Goal: Task Accomplishment & Management: Manage account settings

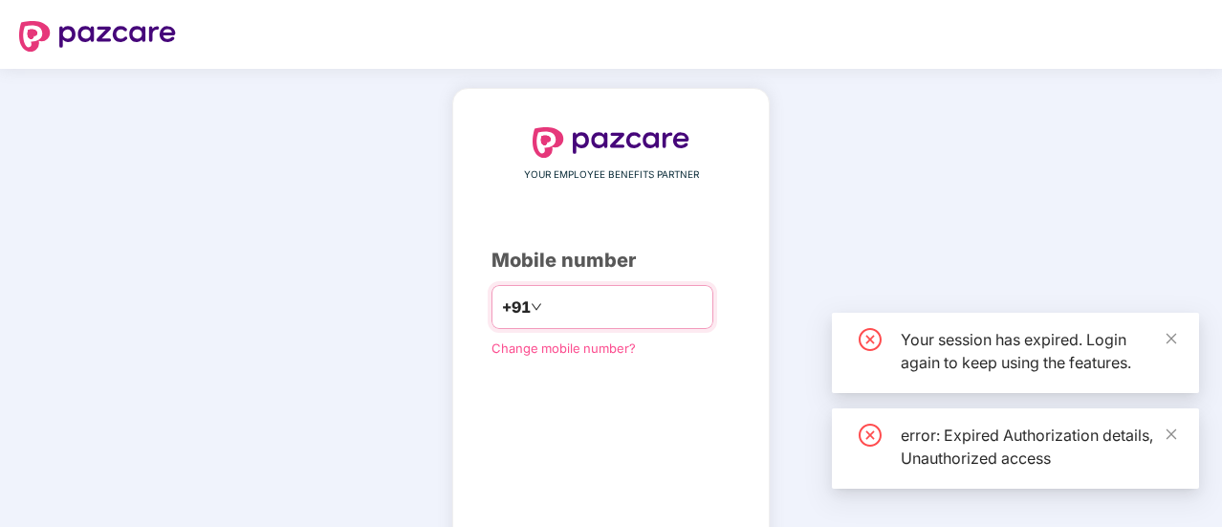
click at [604, 313] on input "number" at bounding box center [624, 307] width 157 height 31
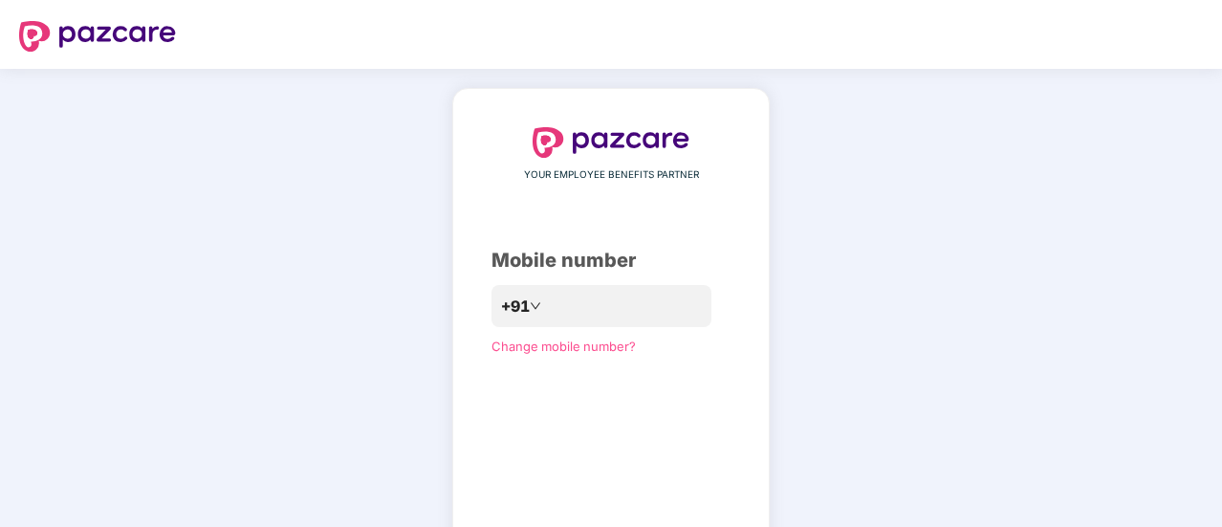
scroll to position [38, 0]
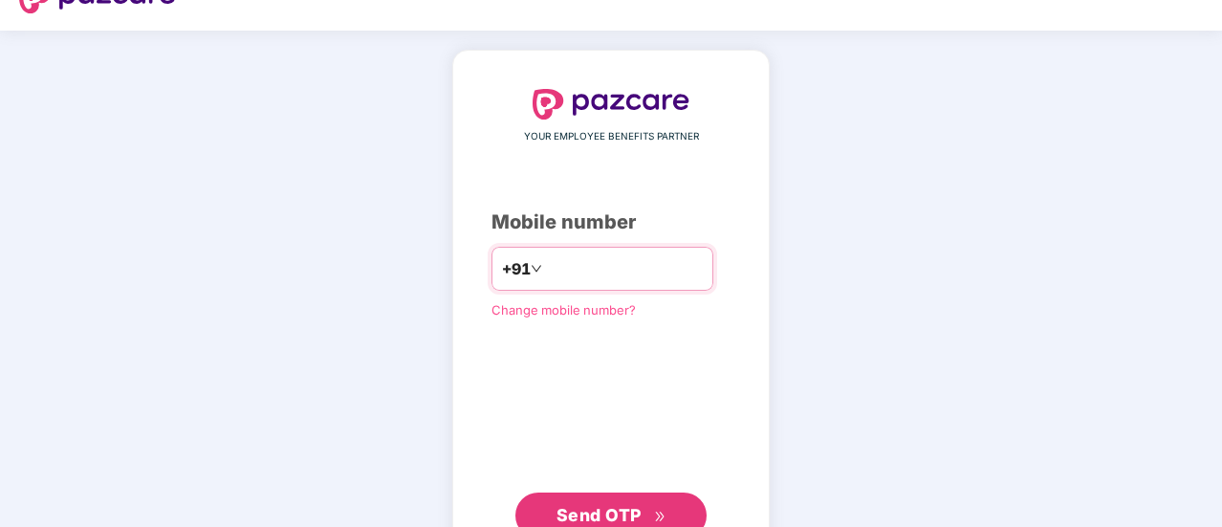
click at [714, 263] on div "**********" at bounding box center [611, 314] width 239 height 450
type input "**********"
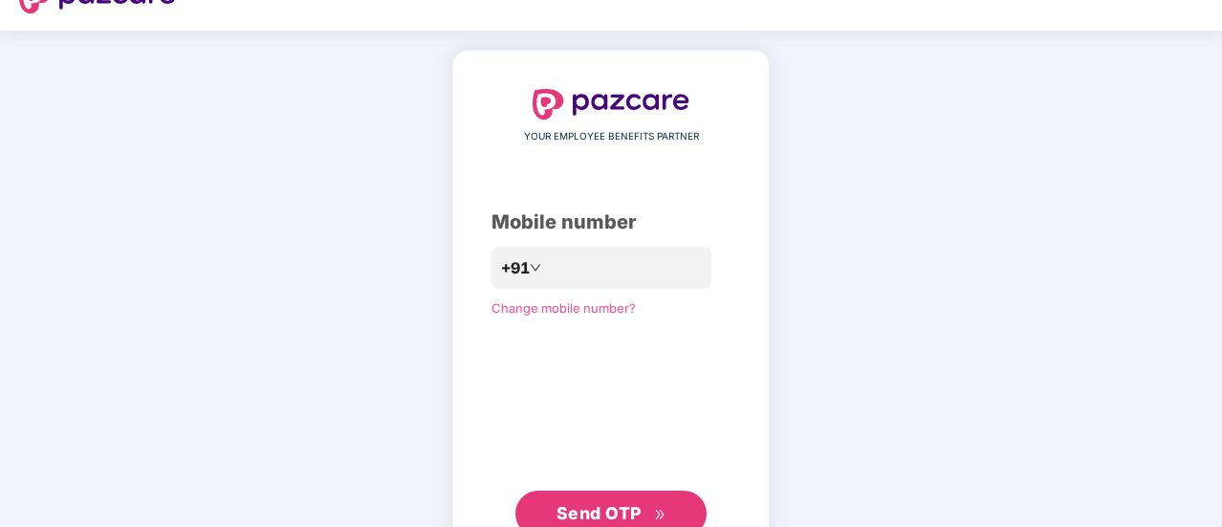
click at [601, 511] on span "Send OTP" at bounding box center [599, 513] width 85 height 20
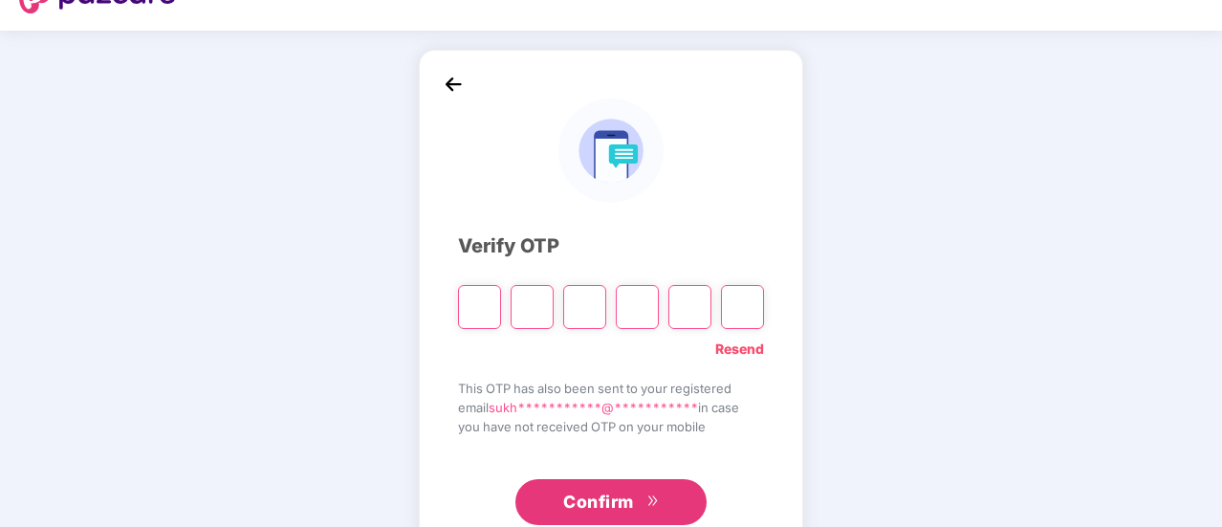
type input "*"
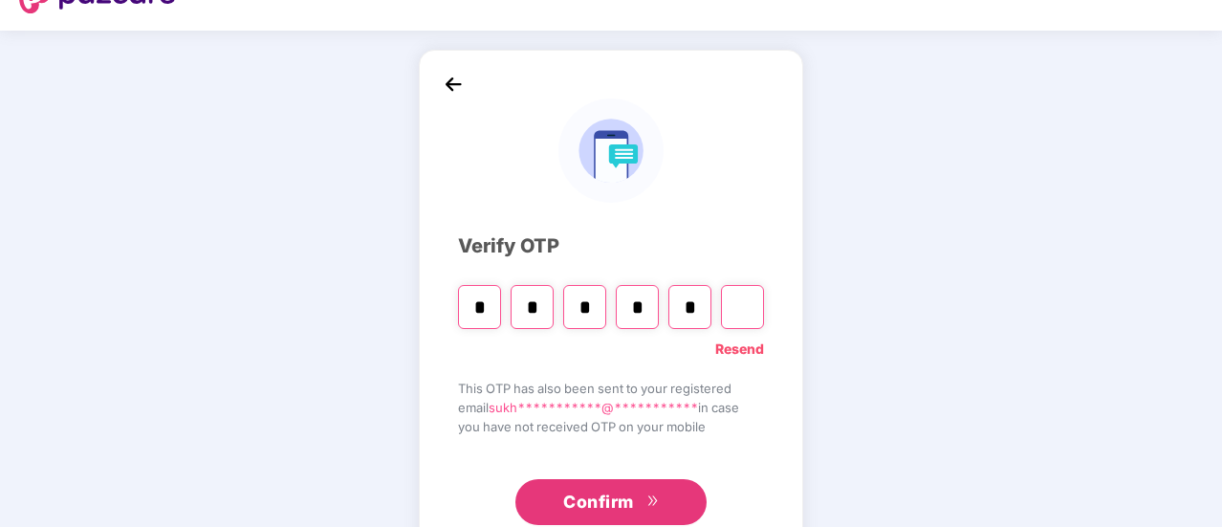
type input "*"
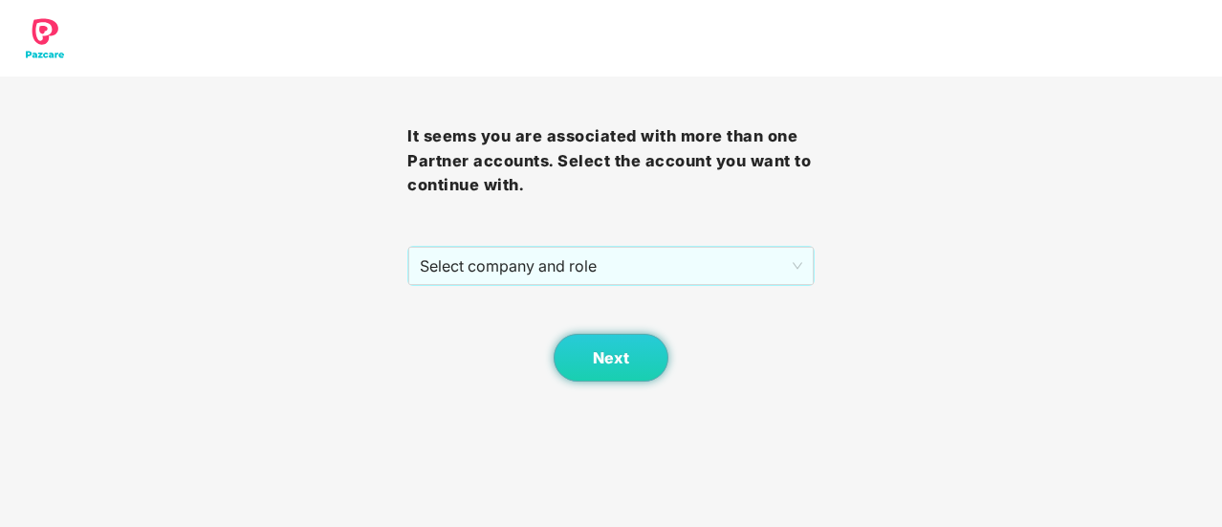
scroll to position [0, 0]
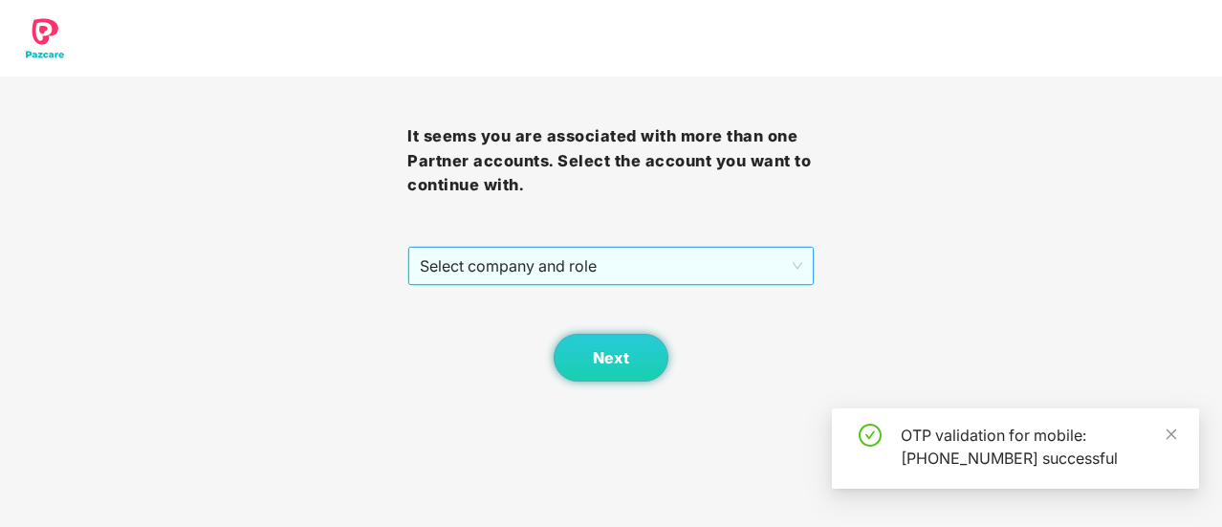
click at [532, 275] on span "Select company and role" at bounding box center [611, 266] width 383 height 36
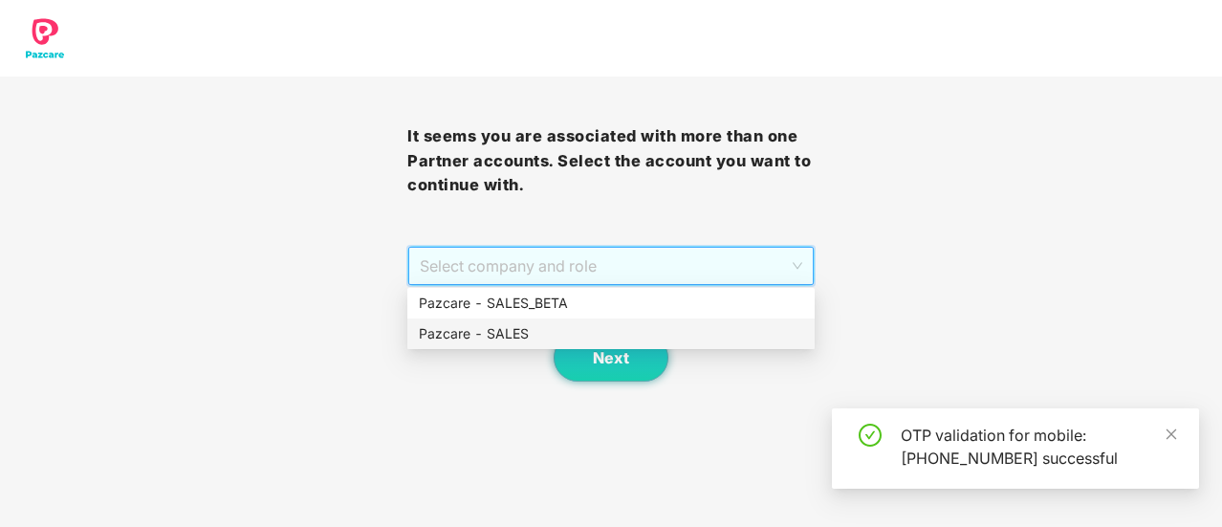
click at [576, 324] on div "Pazcare - SALES" at bounding box center [611, 333] width 384 height 21
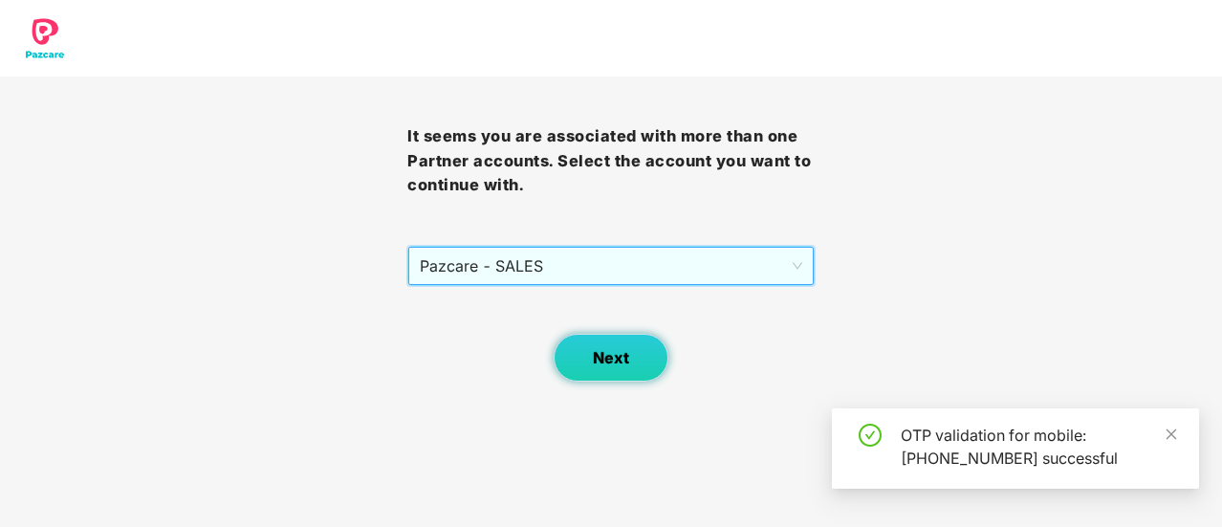
click at [597, 349] on span "Next" at bounding box center [611, 358] width 36 height 18
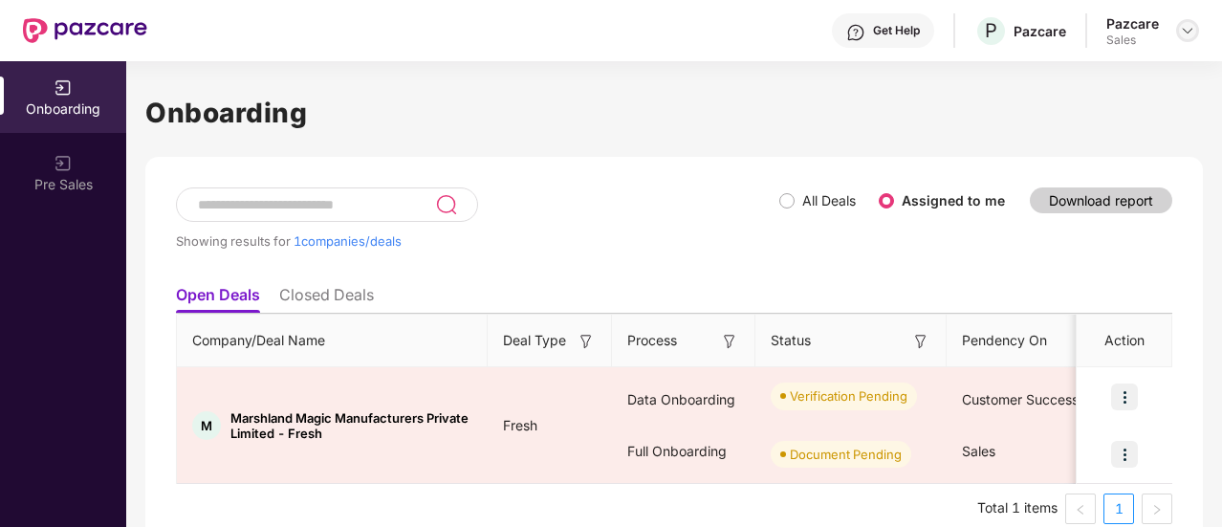
click at [1192, 21] on div at bounding box center [1187, 30] width 23 height 23
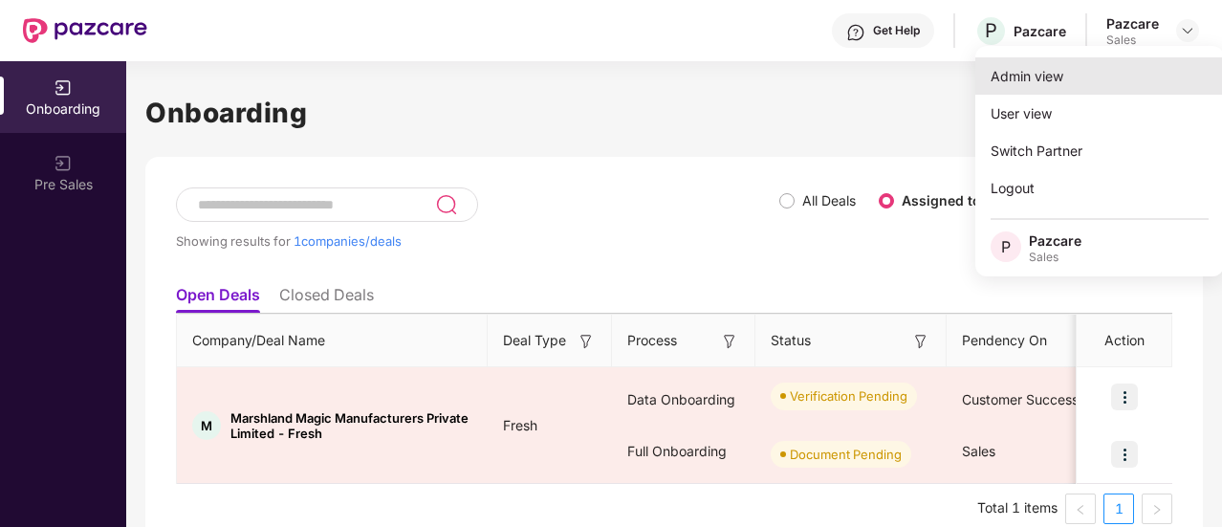
click at [1054, 68] on div "Admin view" at bounding box center [1100, 75] width 249 height 37
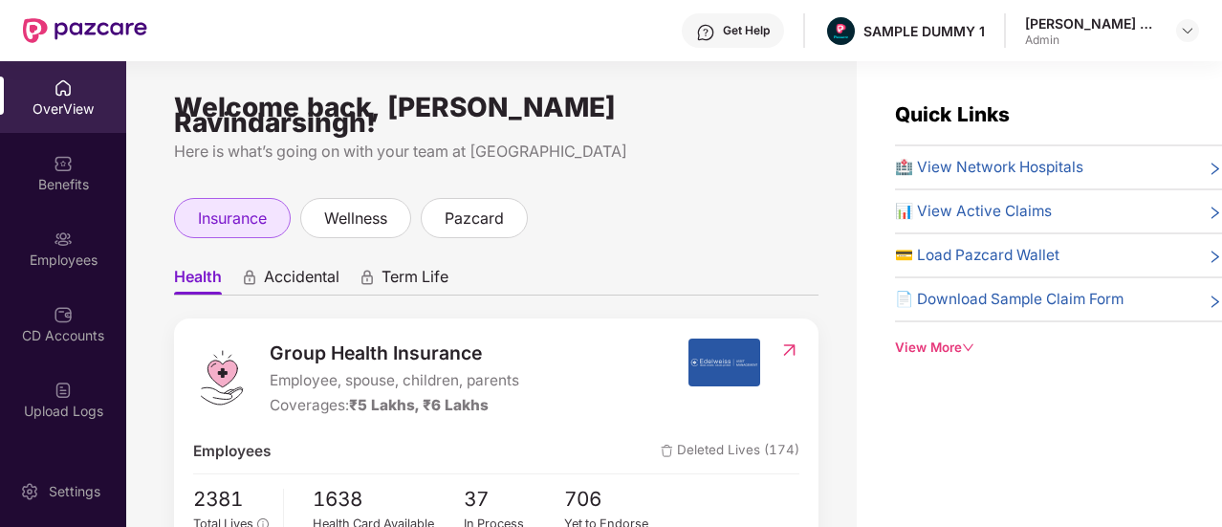
click at [196, 198] on div "insurance" at bounding box center [232, 218] width 117 height 40
click at [295, 257] on ul "Health Accidental Term Life" at bounding box center [496, 276] width 645 height 38
click at [318, 267] on span "Accidental" at bounding box center [302, 281] width 76 height 28
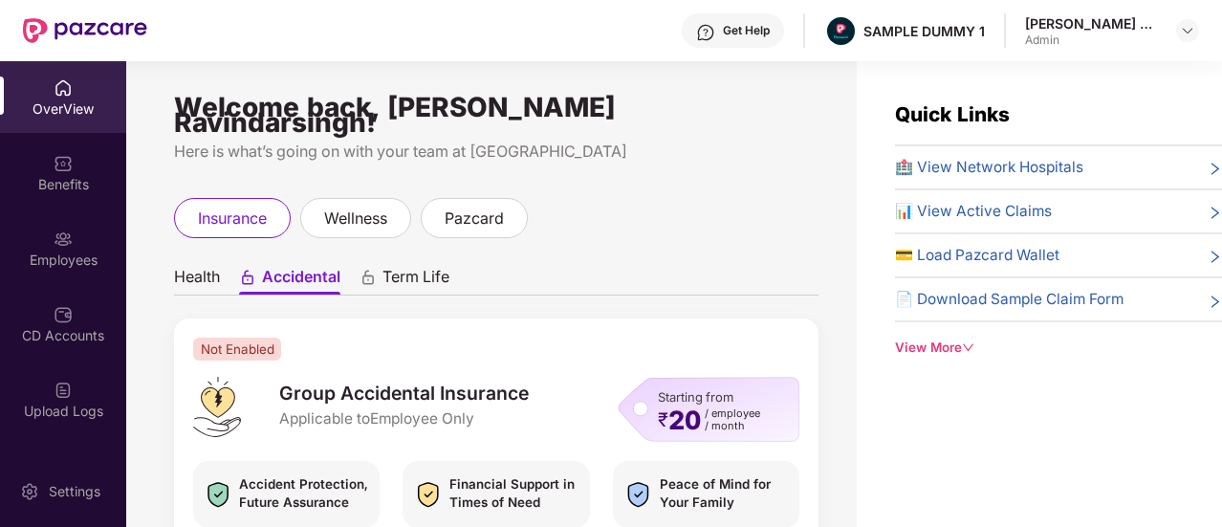
click at [388, 267] on span "Term Life" at bounding box center [416, 281] width 67 height 28
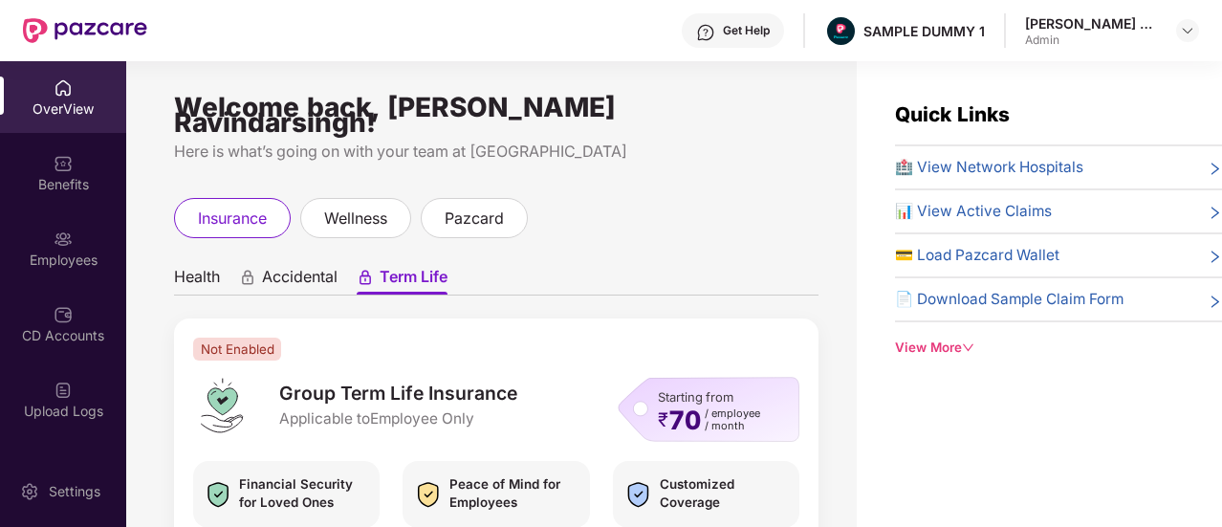
click at [227, 257] on ul "Health Accidental Term Life" at bounding box center [496, 276] width 645 height 38
click at [205, 267] on span "Health" at bounding box center [197, 281] width 46 height 28
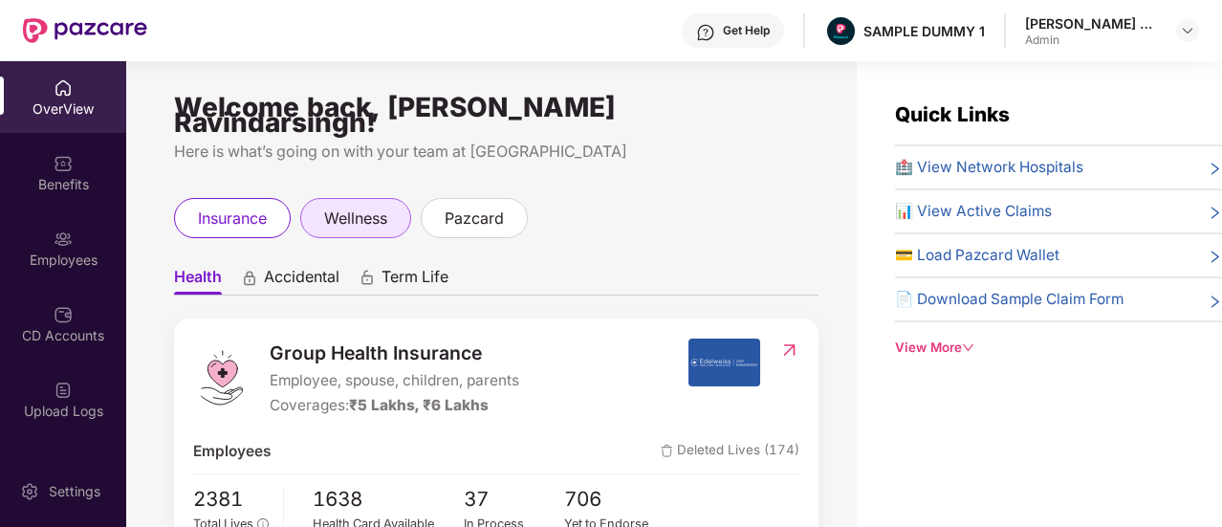
click at [371, 207] on span "wellness" at bounding box center [355, 219] width 63 height 24
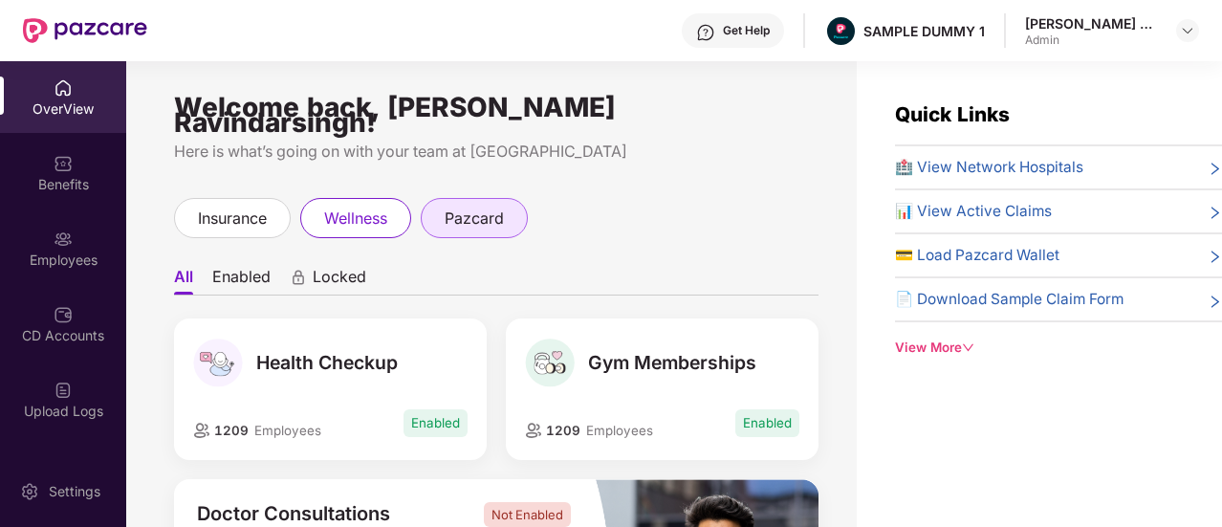
click at [504, 207] on span "pazcard" at bounding box center [474, 219] width 59 height 24
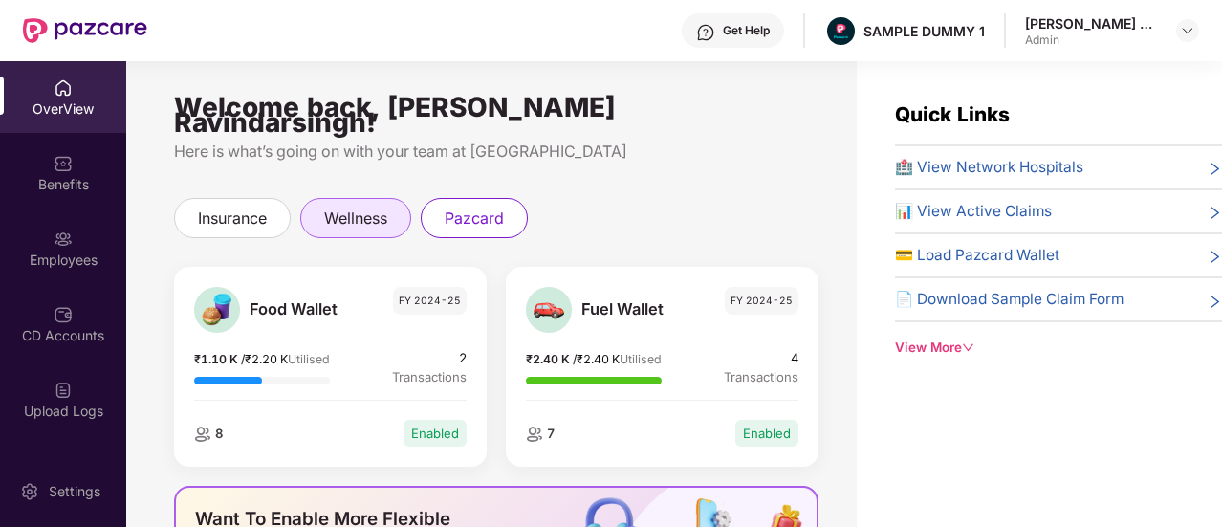
click at [372, 207] on span "wellness" at bounding box center [355, 219] width 63 height 24
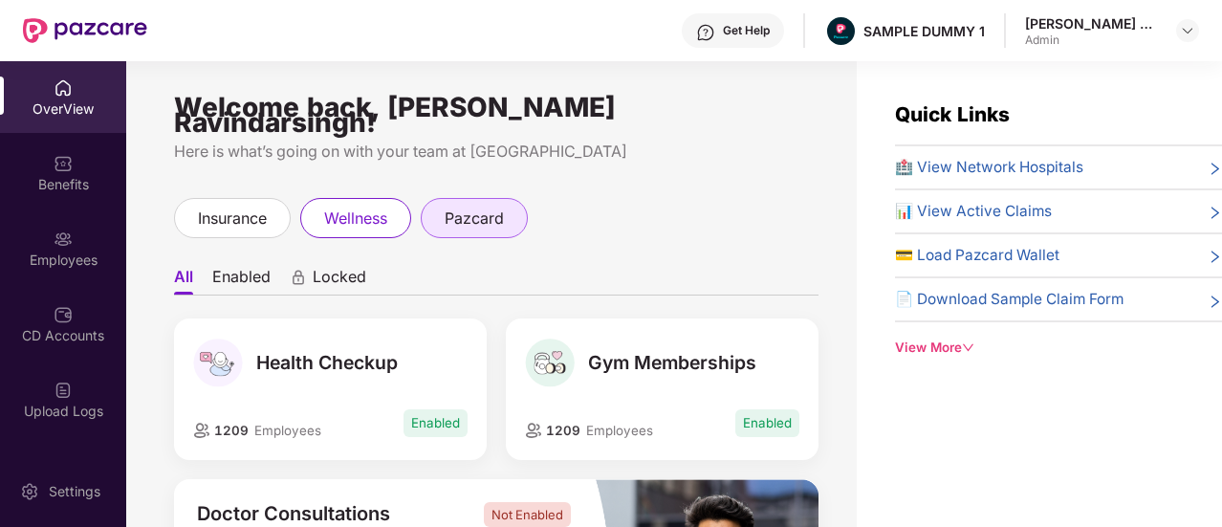
click at [468, 211] on span "pazcard" at bounding box center [474, 219] width 59 height 24
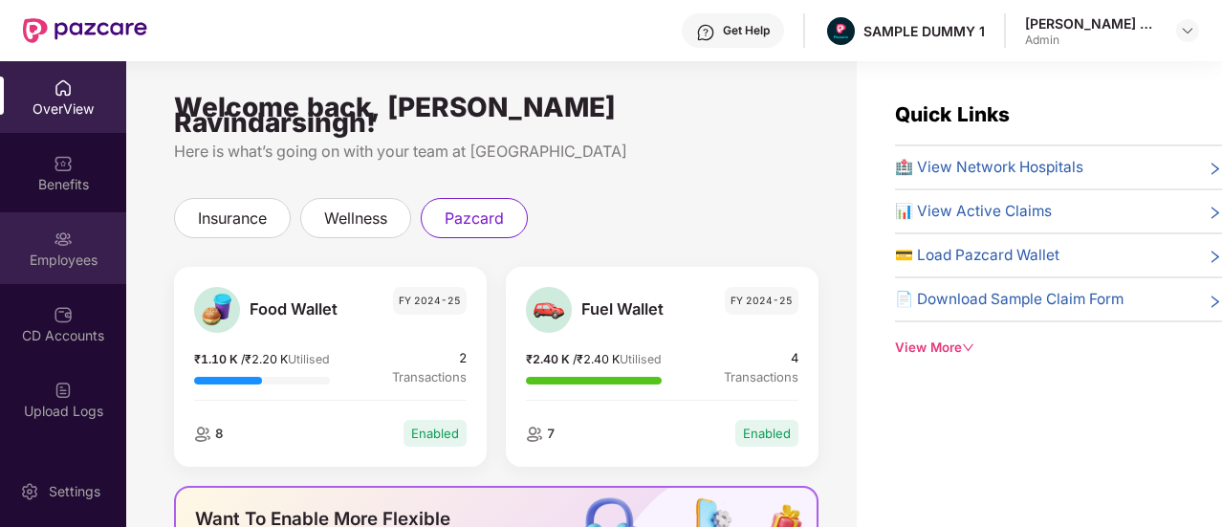
click at [47, 243] on div "Employees" at bounding box center [63, 248] width 126 height 72
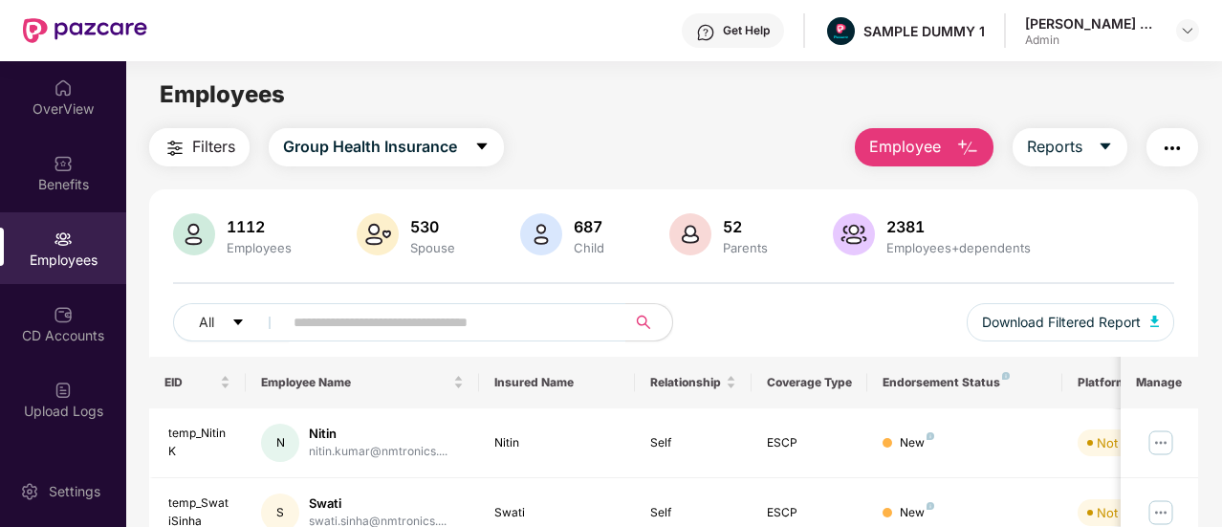
click at [947, 144] on button "Employee" at bounding box center [924, 147] width 139 height 38
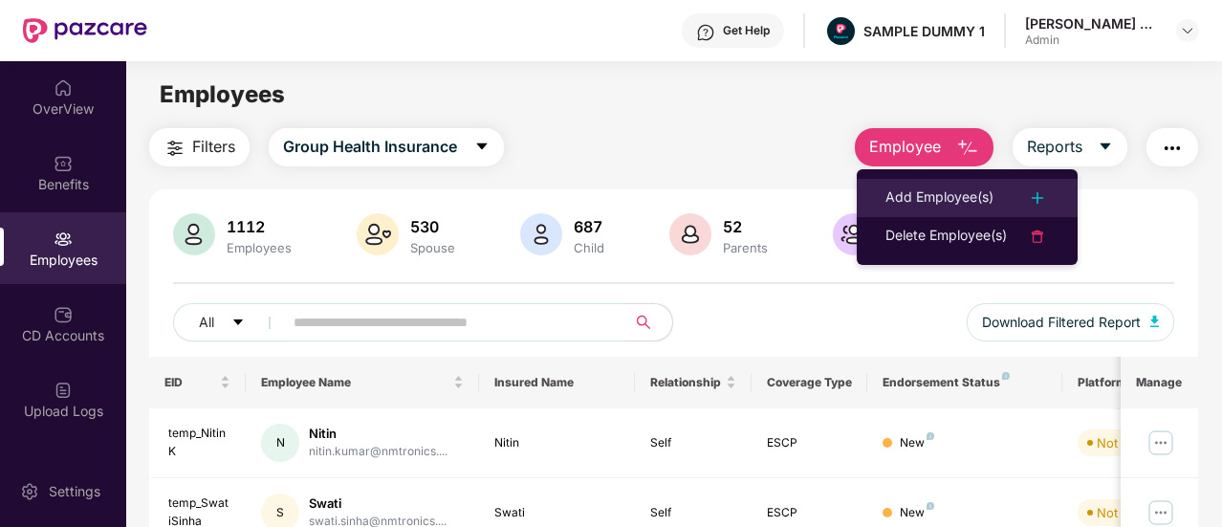
click at [913, 199] on div "Add Employee(s)" at bounding box center [940, 198] width 108 height 23
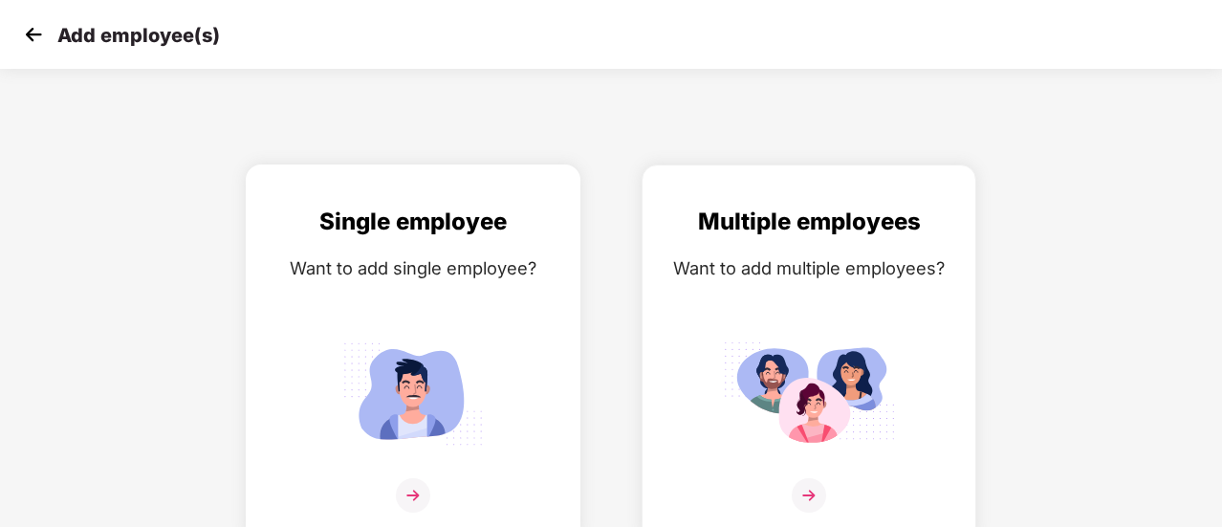
click at [387, 375] on img at bounding box center [413, 394] width 172 height 120
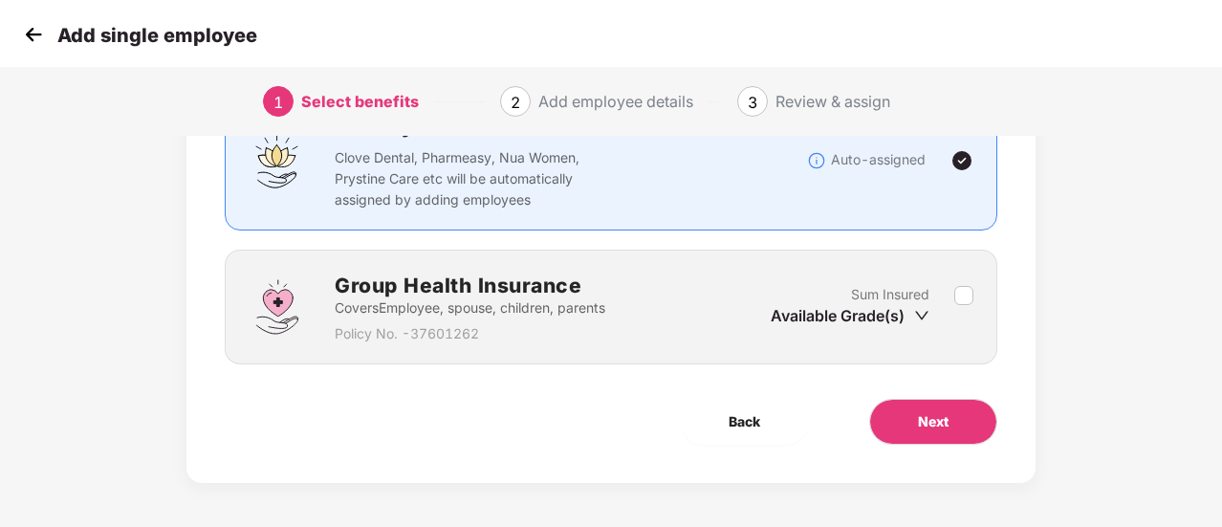
scroll to position [178, 0]
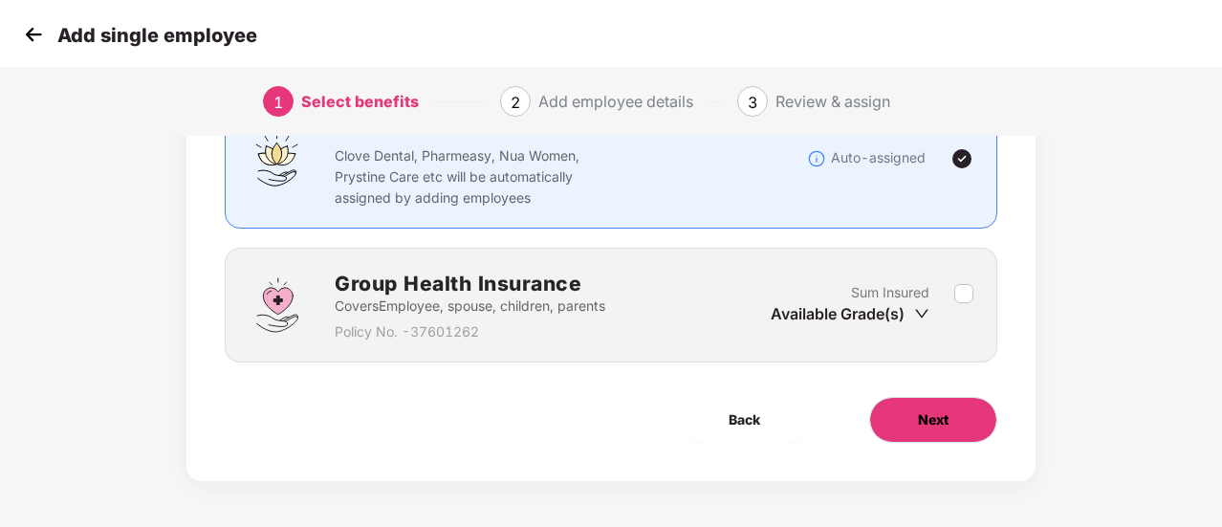
click at [952, 425] on button "Next" at bounding box center [933, 420] width 128 height 46
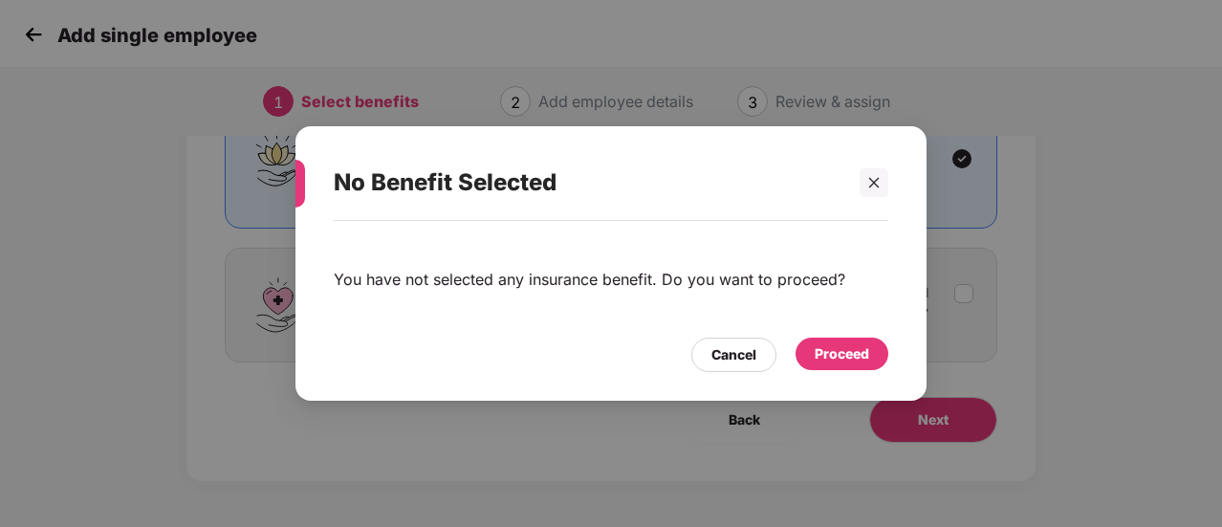
click at [841, 348] on div "Proceed" at bounding box center [842, 353] width 55 height 21
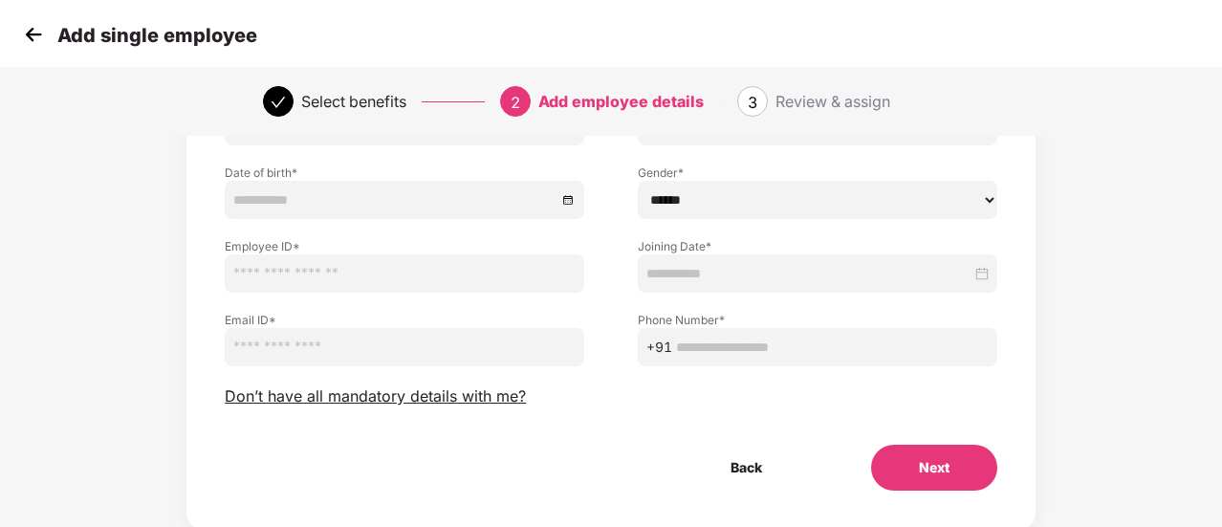
scroll to position [191, 0]
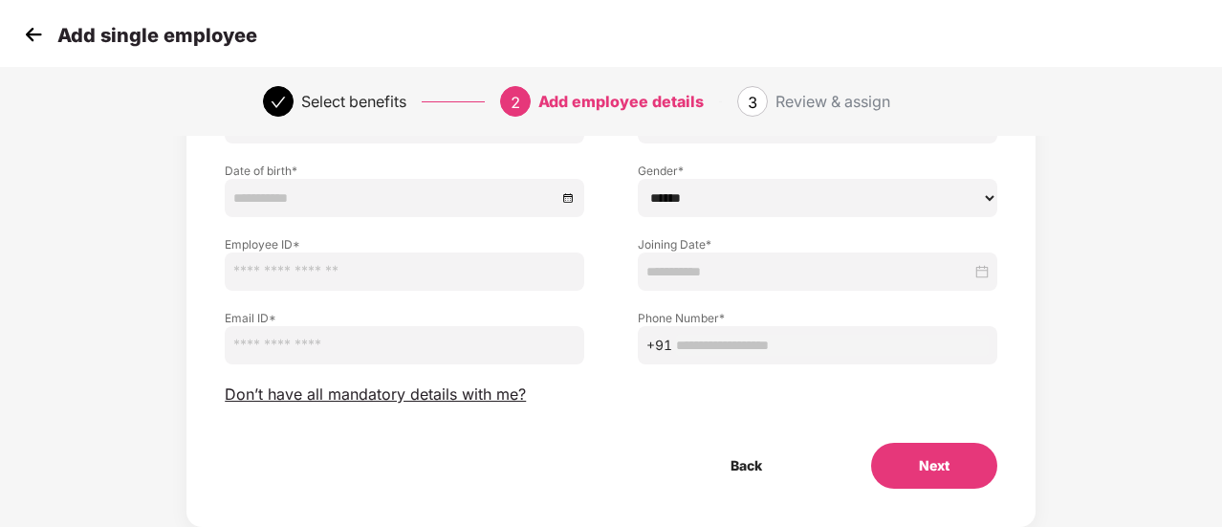
click at [937, 472] on button "Next" at bounding box center [934, 466] width 126 height 46
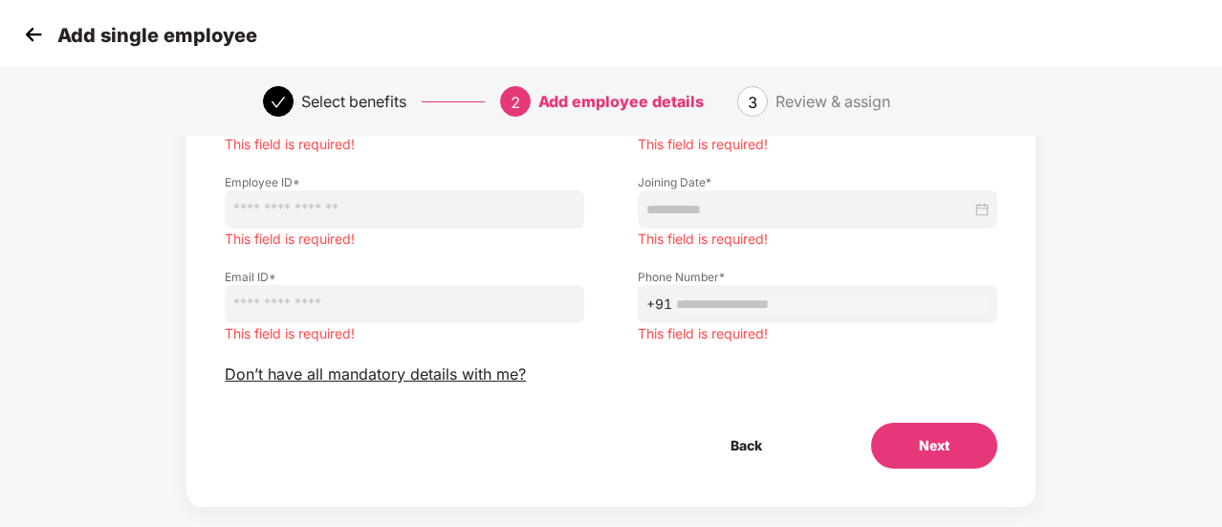
scroll to position [306, 0]
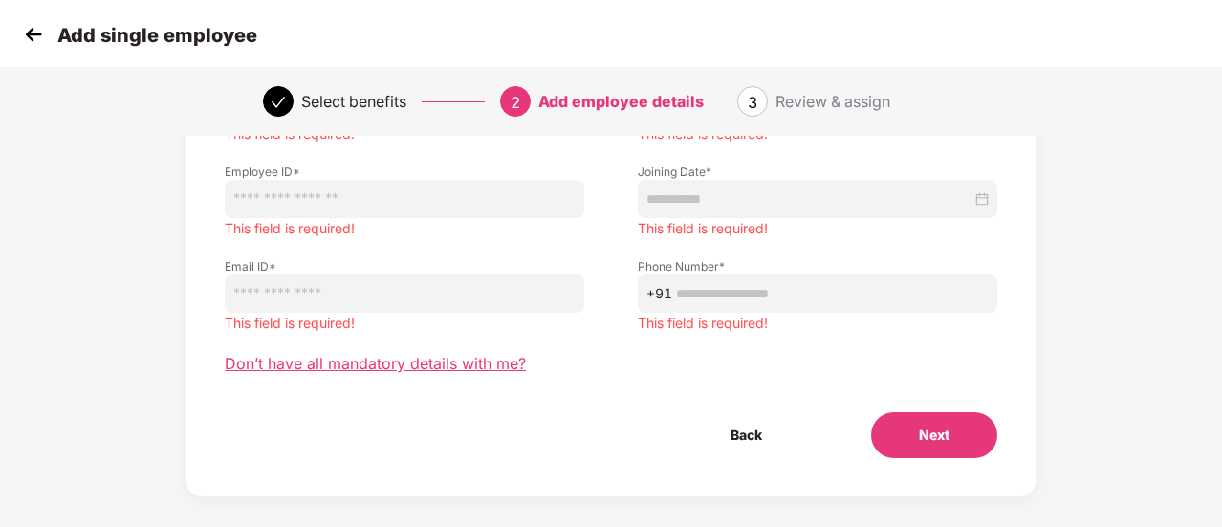
click at [375, 368] on span "Don’t have all mandatory details with me?" at bounding box center [375, 364] width 301 height 20
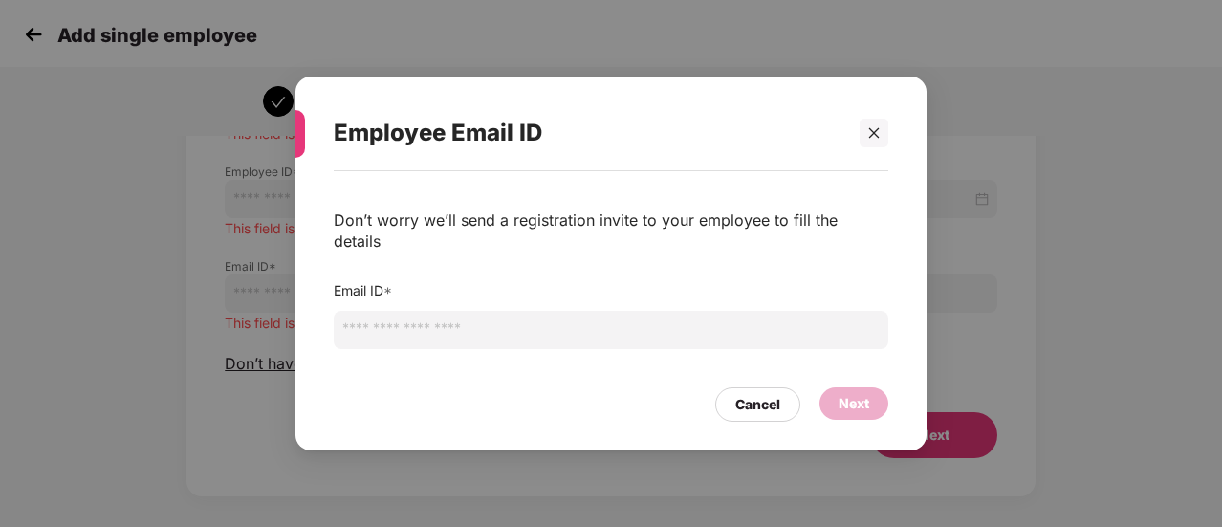
click at [437, 311] on input "email" at bounding box center [611, 330] width 555 height 38
type input "**********"
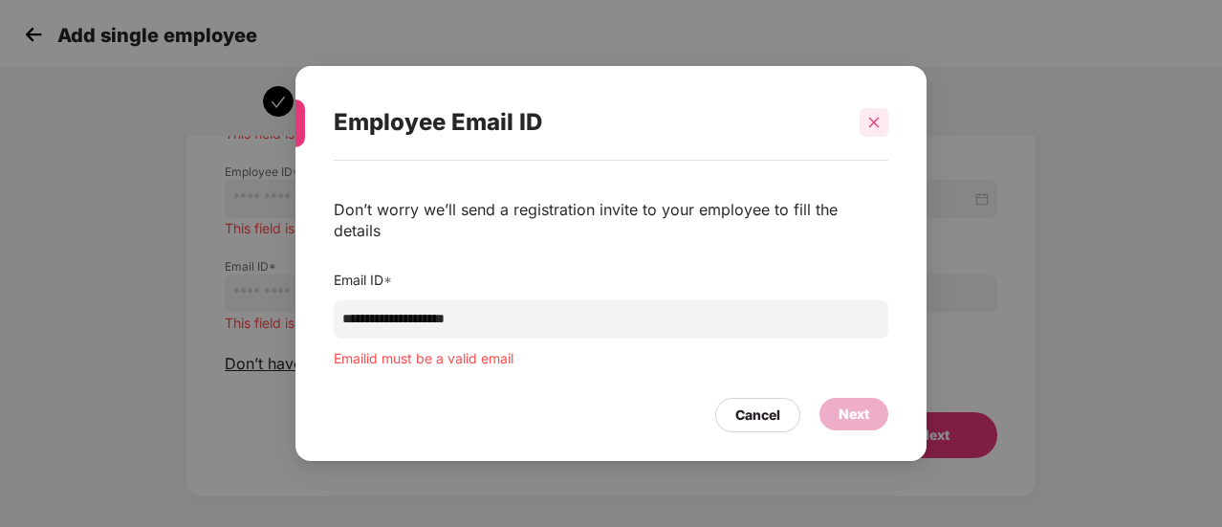
click at [878, 129] on icon "close" at bounding box center [873, 122] width 13 height 13
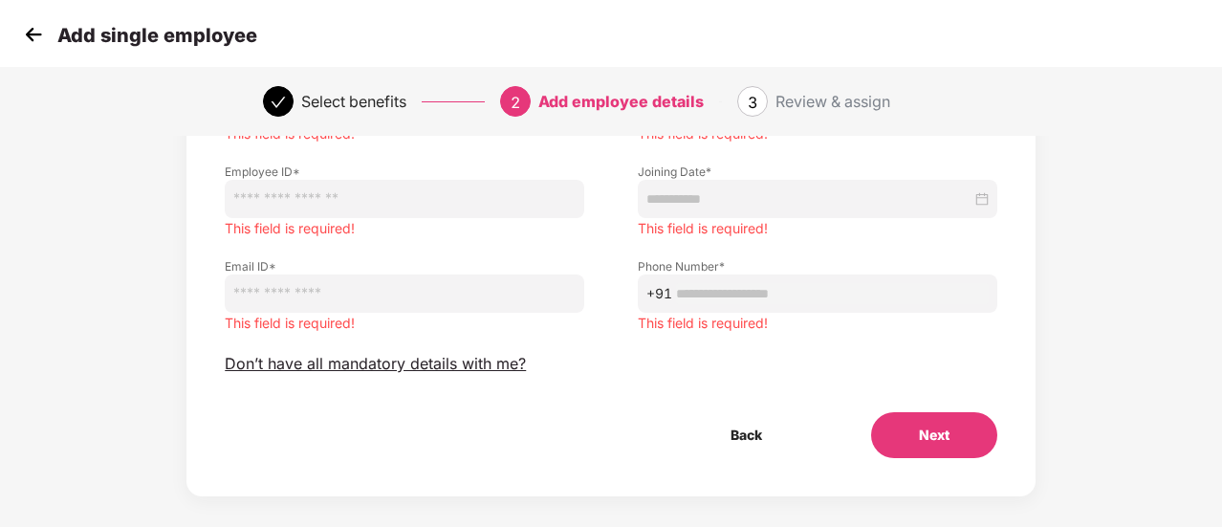
click at [36, 36] on img at bounding box center [33, 34] width 29 height 29
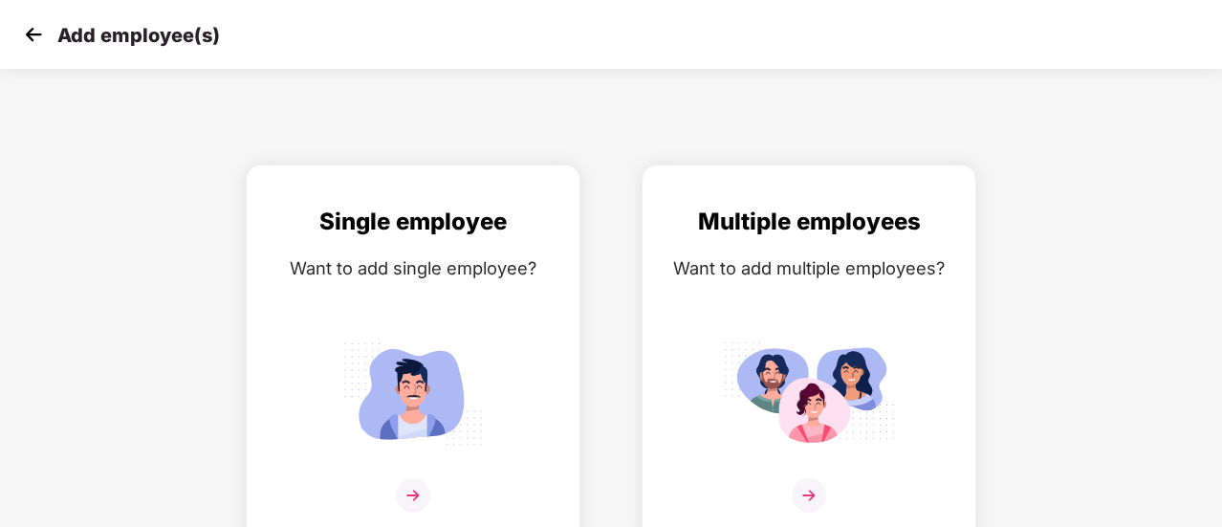
click at [36, 33] on img at bounding box center [33, 34] width 29 height 29
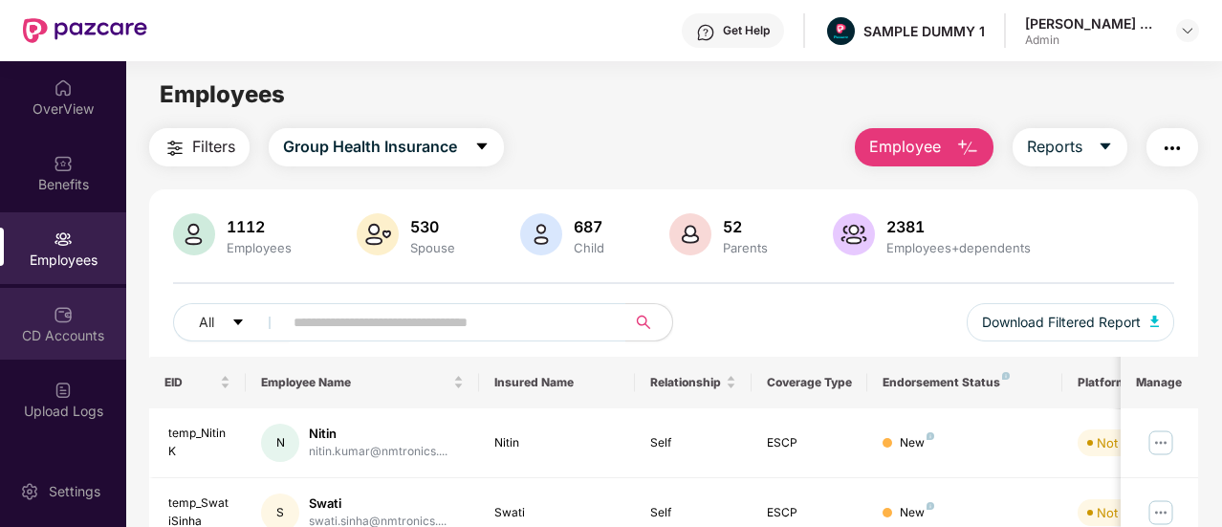
click at [64, 298] on div "CD Accounts" at bounding box center [63, 324] width 126 height 72
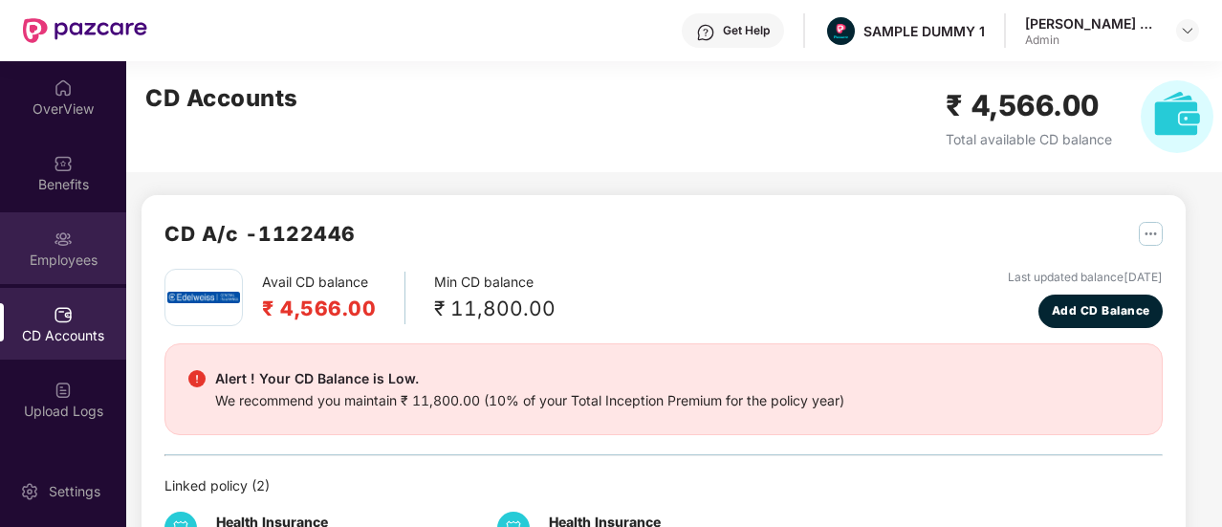
click at [86, 256] on div "Employees" at bounding box center [63, 260] width 126 height 19
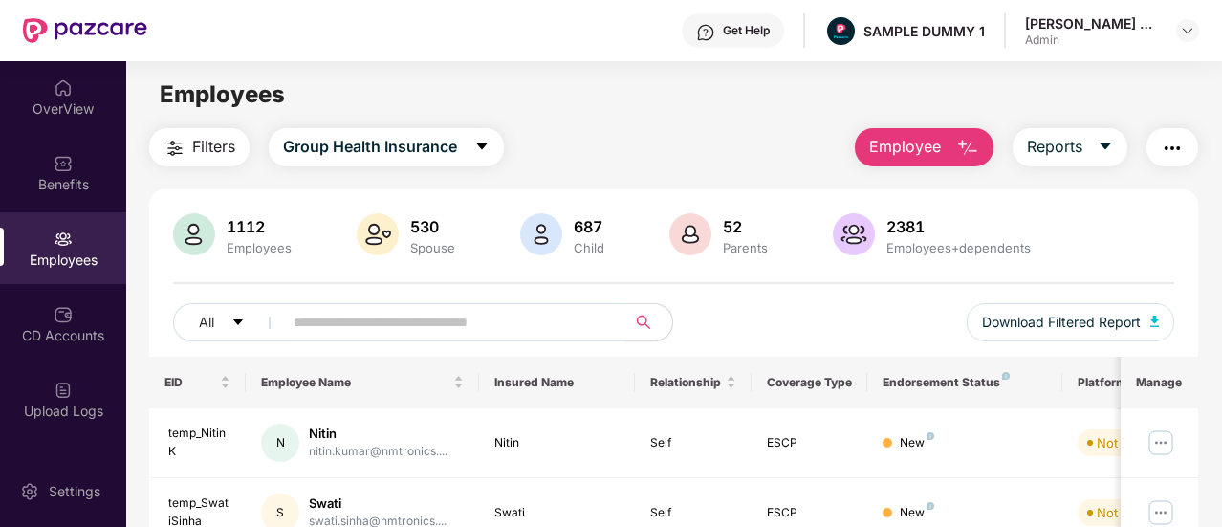
click at [886, 142] on span "Employee" at bounding box center [905, 147] width 72 height 24
click at [769, 121] on main "Employees Filters Group Health Insurance Employee Reports 1112 Employees 530 Sp…" at bounding box center [673, 324] width 1095 height 527
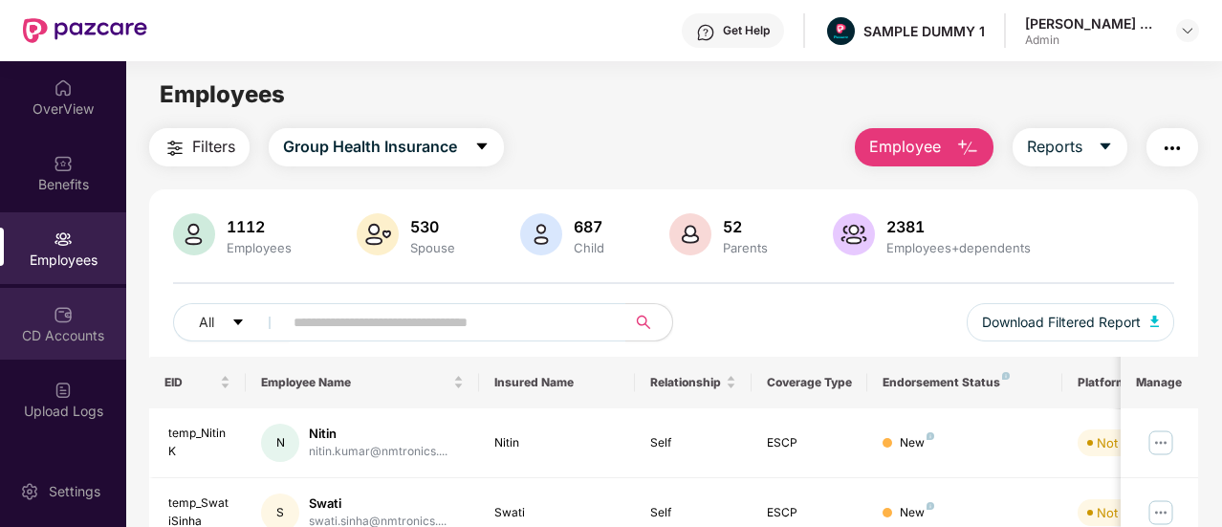
click at [58, 328] on div "CD Accounts" at bounding box center [63, 335] width 126 height 19
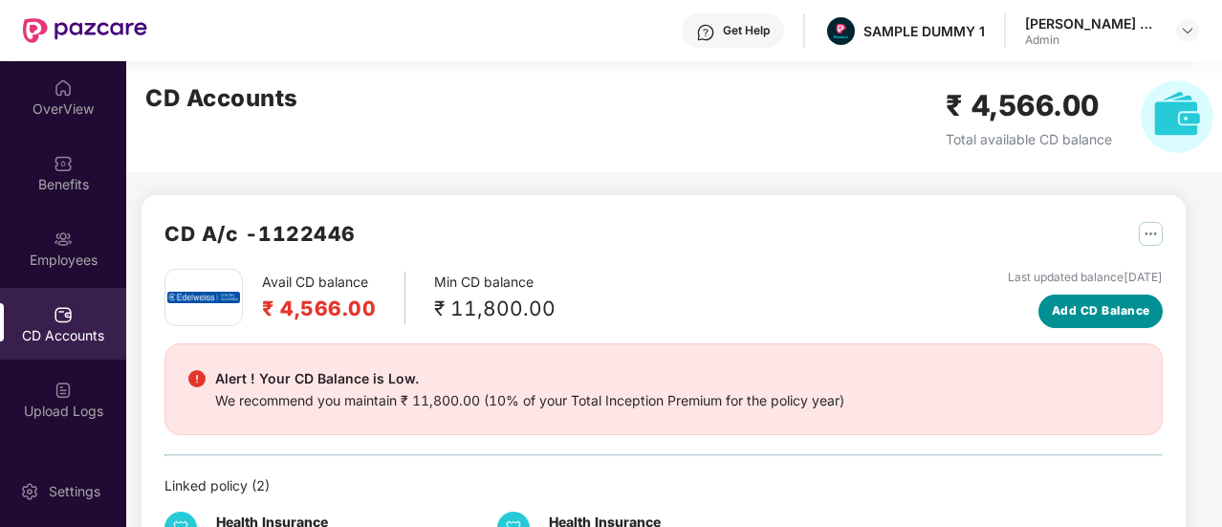
click at [1073, 302] on span "Add CD Balance" at bounding box center [1101, 311] width 99 height 18
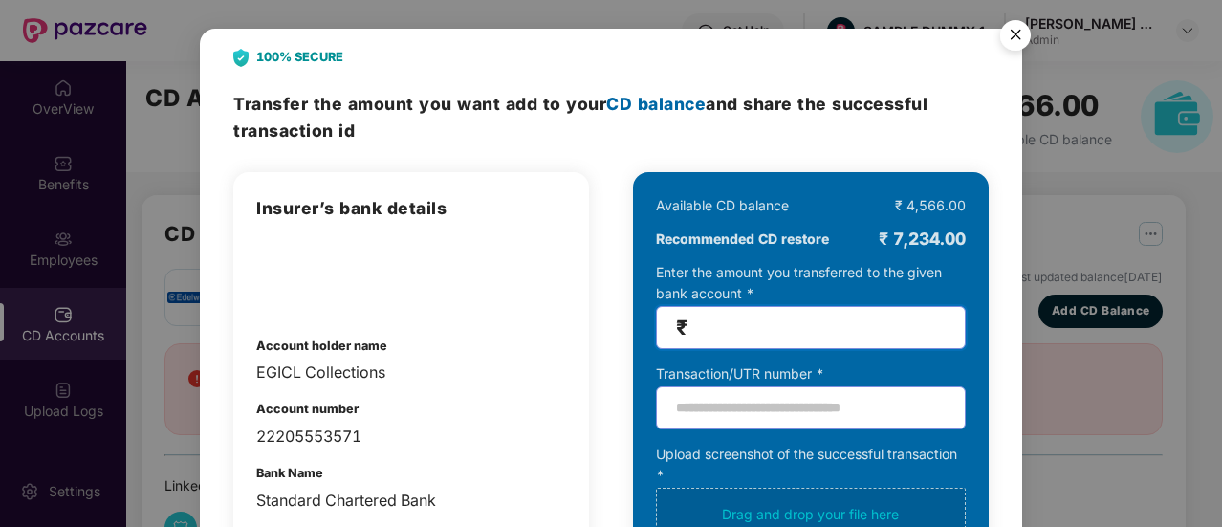
click at [737, 332] on input "number" at bounding box center [819, 328] width 254 height 22
type input "******"
click at [1020, 28] on img "Close" at bounding box center [1016, 38] width 54 height 54
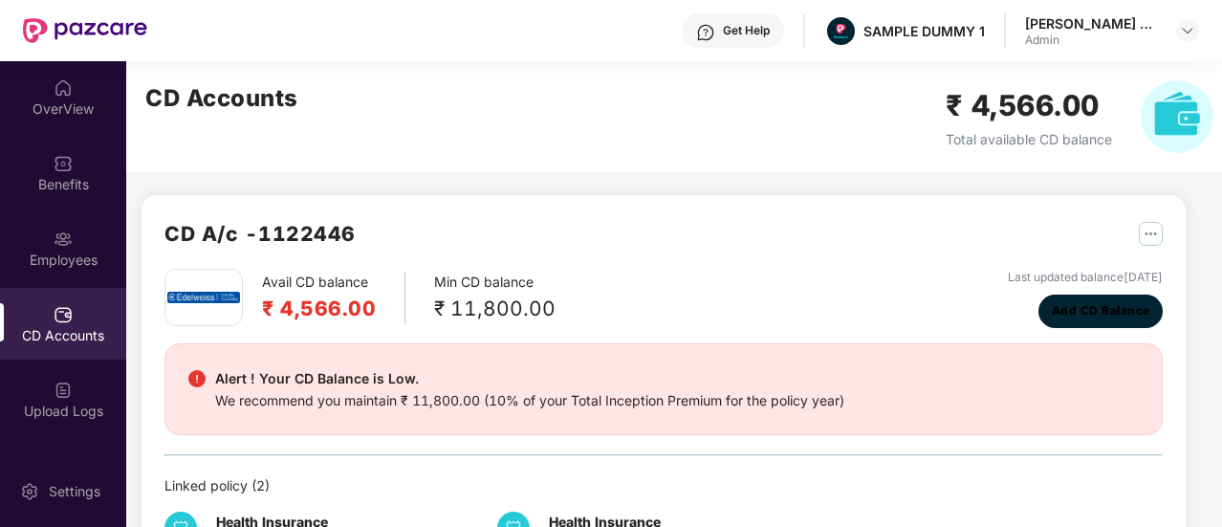
scroll to position [345, 0]
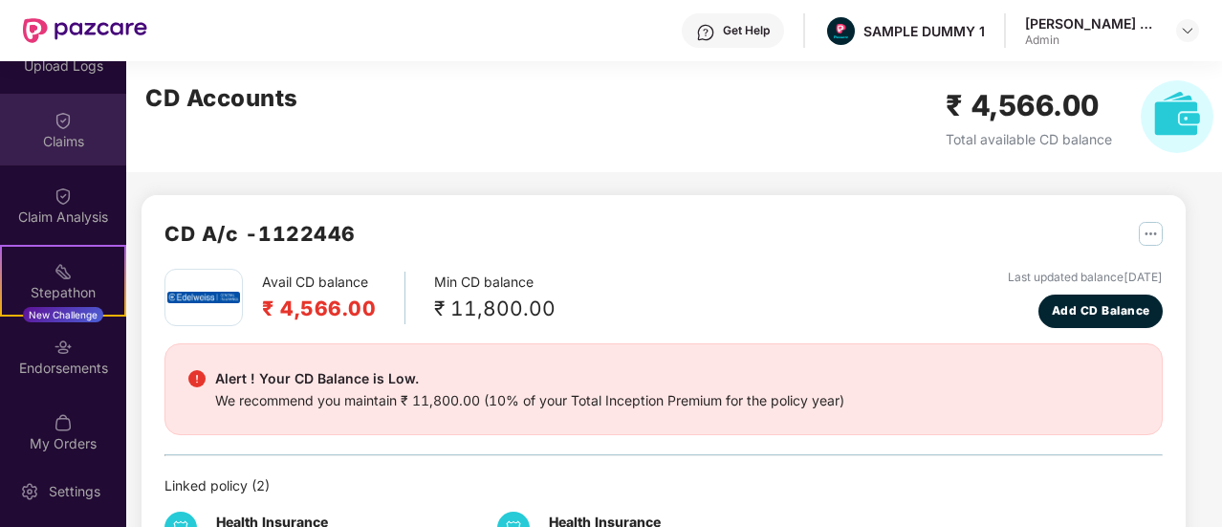
click at [64, 156] on div "Claims" at bounding box center [63, 130] width 126 height 72
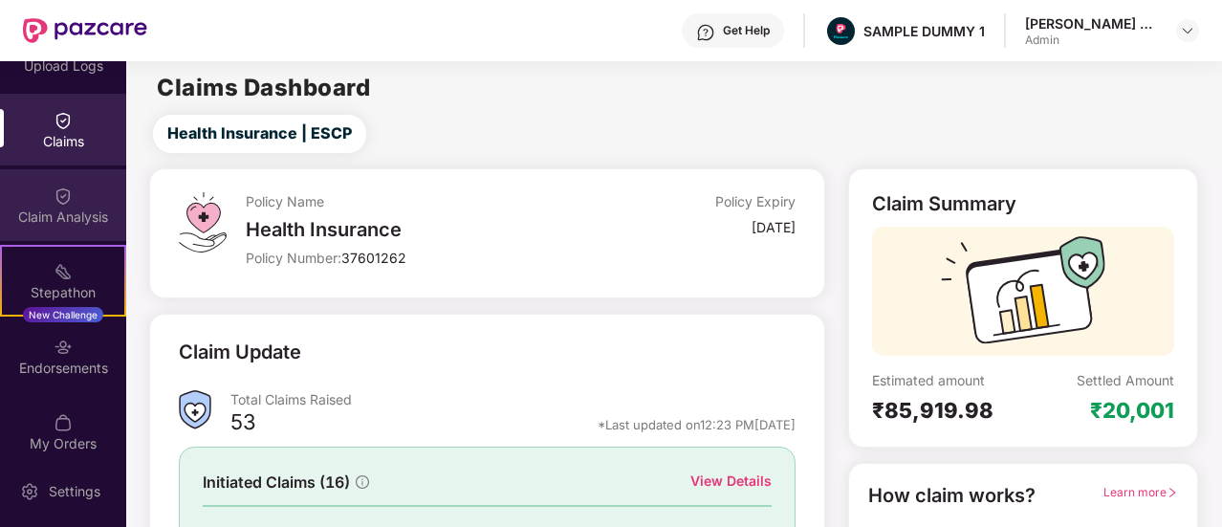
click at [66, 187] on img at bounding box center [63, 196] width 19 height 19
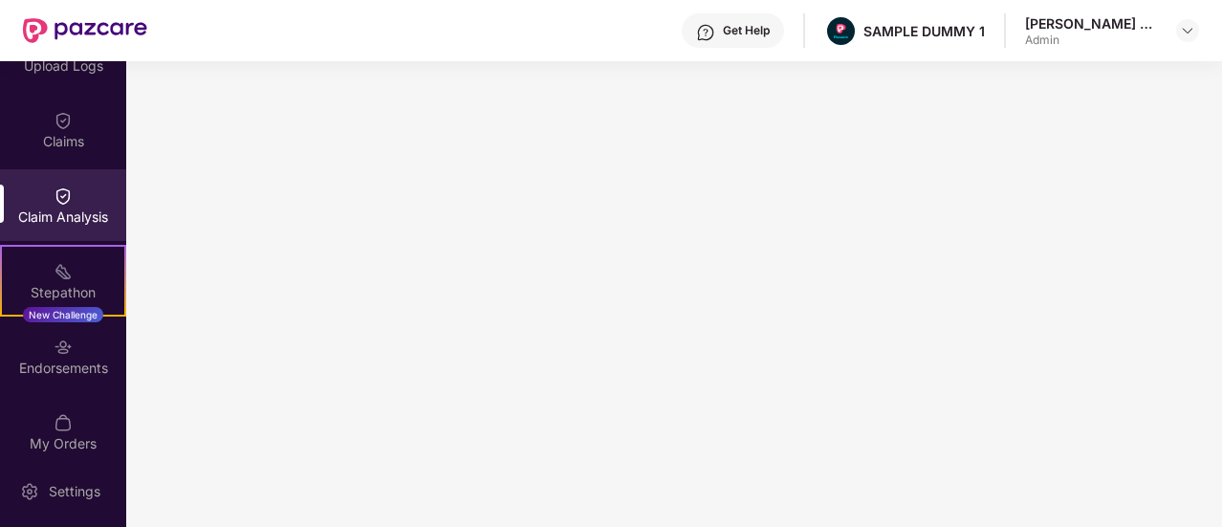
click at [706, 33] on img at bounding box center [705, 32] width 19 height 19
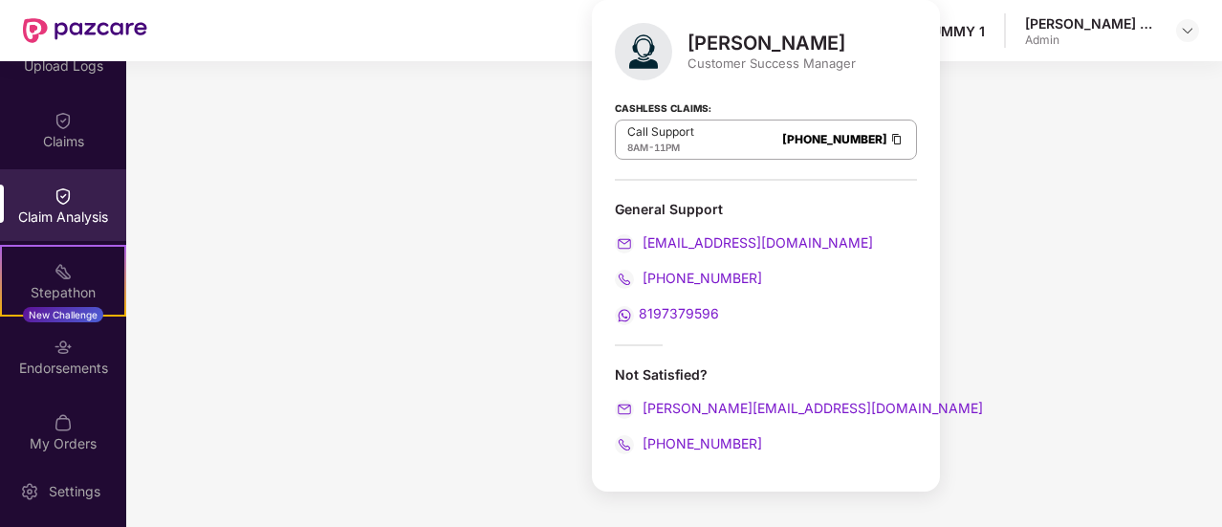
scroll to position [0, 0]
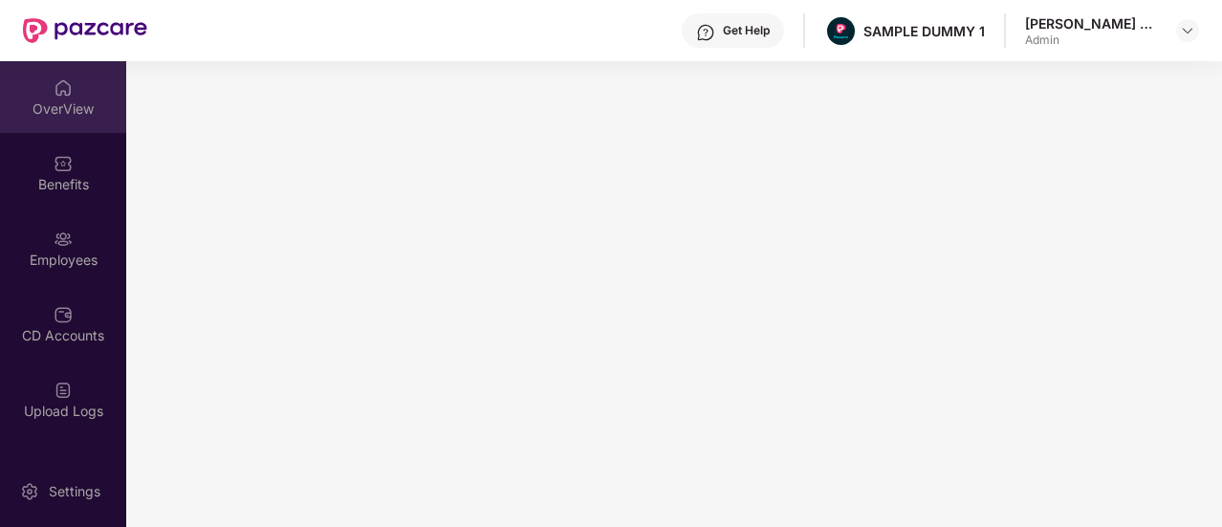
click at [69, 111] on div "OverView" at bounding box center [63, 108] width 126 height 19
